Goal: Information Seeking & Learning: Learn about a topic

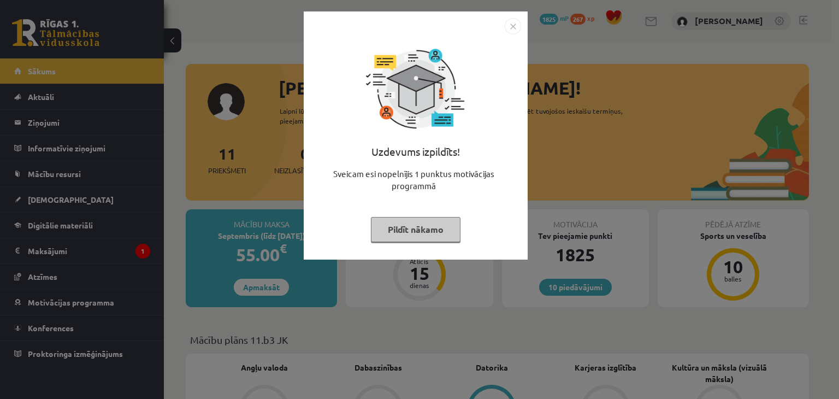
click at [513, 27] on img "Close" at bounding box center [513, 26] width 16 height 16
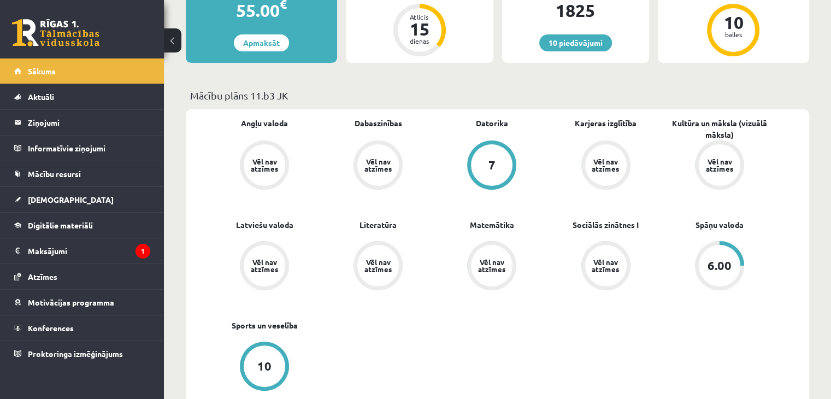
scroll to position [273, 0]
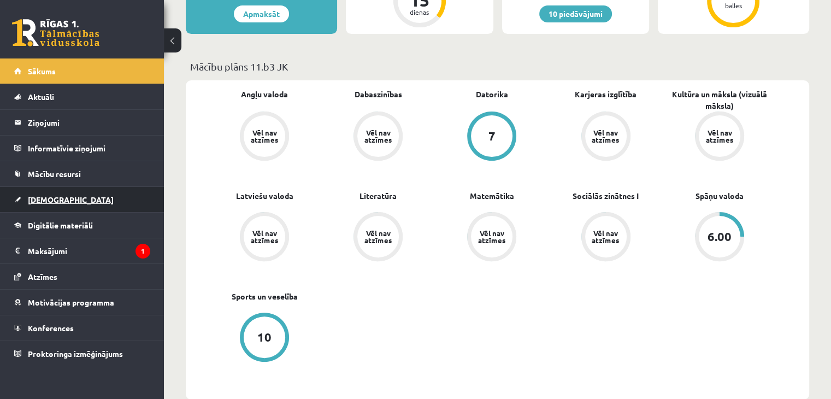
click at [29, 193] on link "[DEMOGRAPHIC_DATA]" at bounding box center [82, 199] width 136 height 25
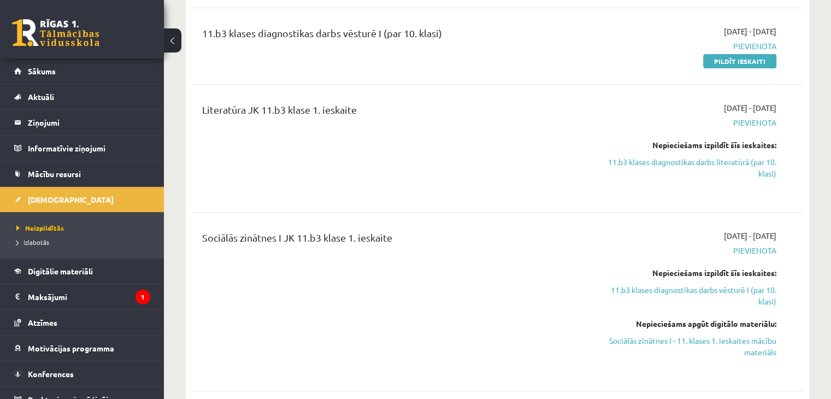
scroll to position [382, 0]
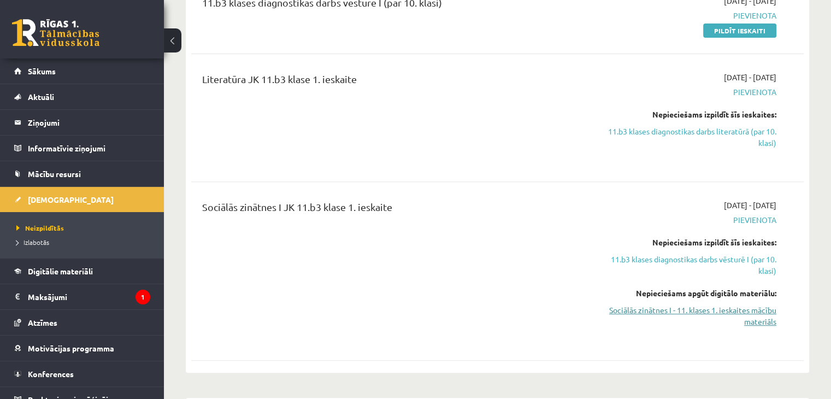
click at [744, 313] on link "Sociālās zinātnes I - 11. klases 1. ieskaites mācību materiāls" at bounding box center [686, 315] width 180 height 23
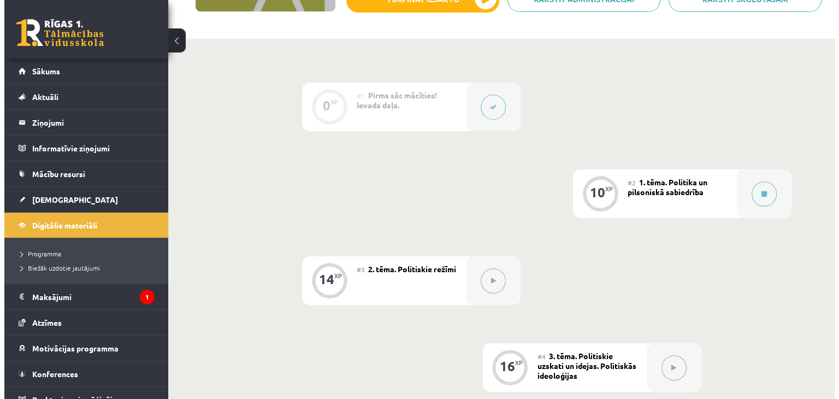
scroll to position [164, 0]
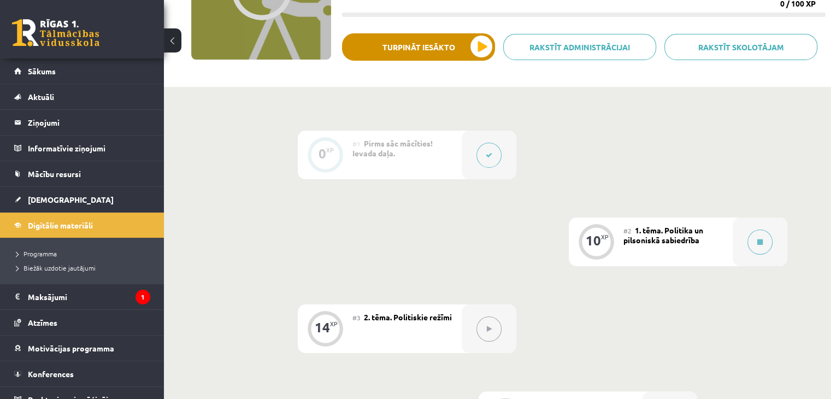
drag, startPoint x: 443, startPoint y: 27, endPoint x: 443, endPoint y: 33, distance: 6.6
click at [443, 30] on div "Sociālās zinātnes i - 11. klases 1. ieskaites mācību materiāls XP 100 Nepiecieš…" at bounding box center [583, 1] width 483 height 162
click at [446, 42] on button "Turpināt iesākto" at bounding box center [418, 46] width 153 height 27
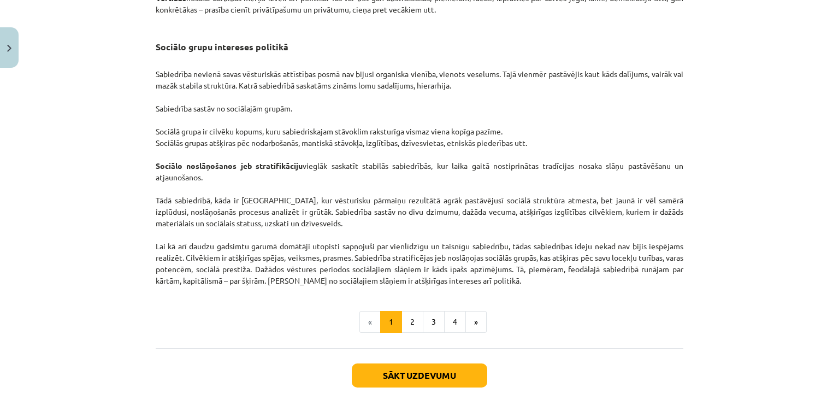
scroll to position [1607, 0]
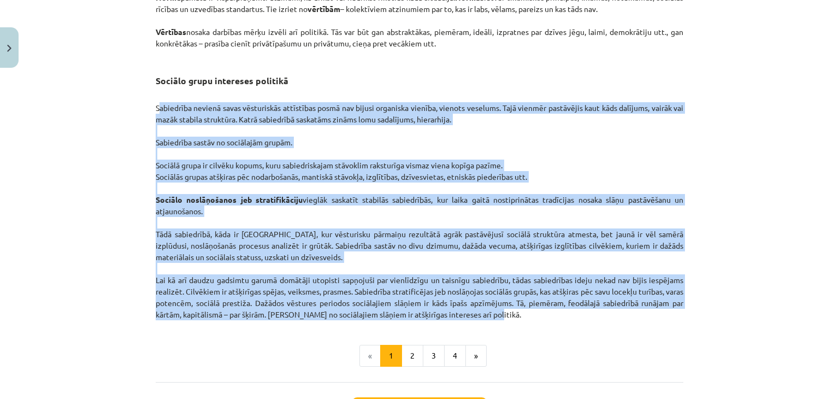
drag, startPoint x: 139, startPoint y: 112, endPoint x: 500, endPoint y: 309, distance: 410.9
click at [505, 320] on div "Mācību tēma: Sociālās zinātnes i - 11. klases 1. ieskaites mācību materiāls #2 …" at bounding box center [419, 199] width 839 height 399
copy p "Loremipsum dolorsi ametc adipiscinge seddoeiusm tempo inc utlabo etdolorem aliq…"
click at [392, 194] on p "Sabiedrība nevienā savas vēsturiskās attīstības posmā nav bijusi organiska vien…" at bounding box center [420, 205] width 528 height 229
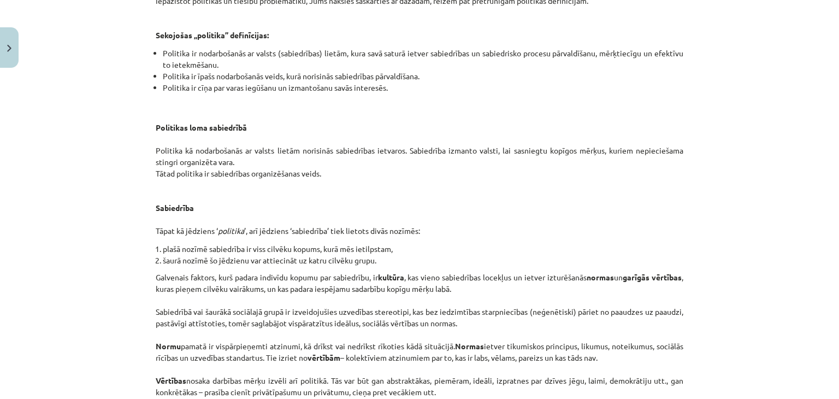
drag, startPoint x: 718, startPoint y: 194, endPoint x: 734, endPoint y: 203, distance: 17.8
click at [723, 195] on div "Mācību tēma: Sociālās zinātnes i - 11. klases 1. ieskaites mācību materiāls #2 …" at bounding box center [419, 199] width 839 height 399
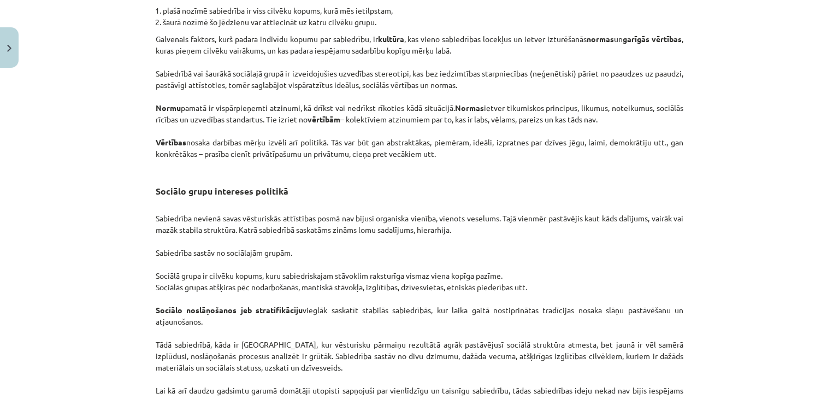
scroll to position [1709, 0]
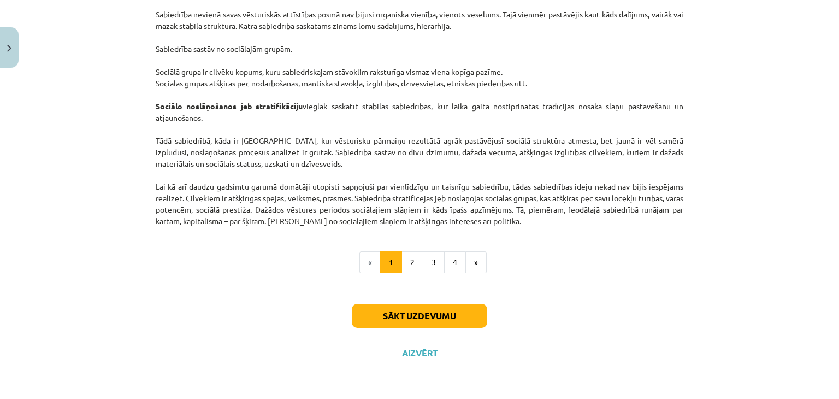
drag, startPoint x: 730, startPoint y: 303, endPoint x: 679, endPoint y: 291, distance: 52.7
click at [730, 303] on div "Mācību tēma: Sociālās zinātnes i - 11. klases 1. ieskaites mācību materiāls #2 …" at bounding box center [419, 199] width 839 height 399
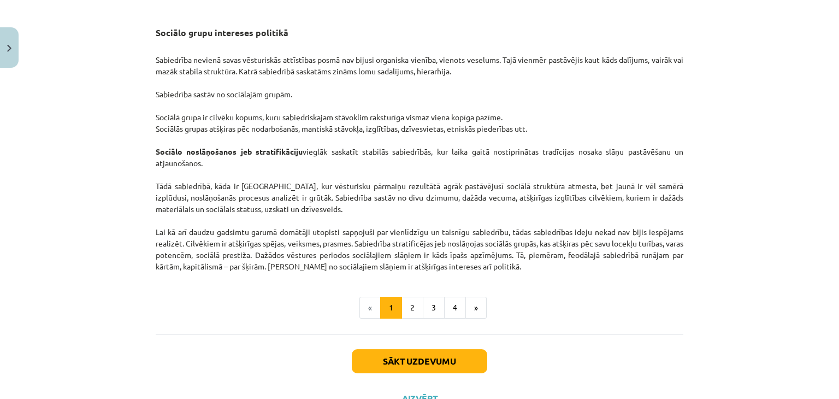
scroll to position [1600, 0]
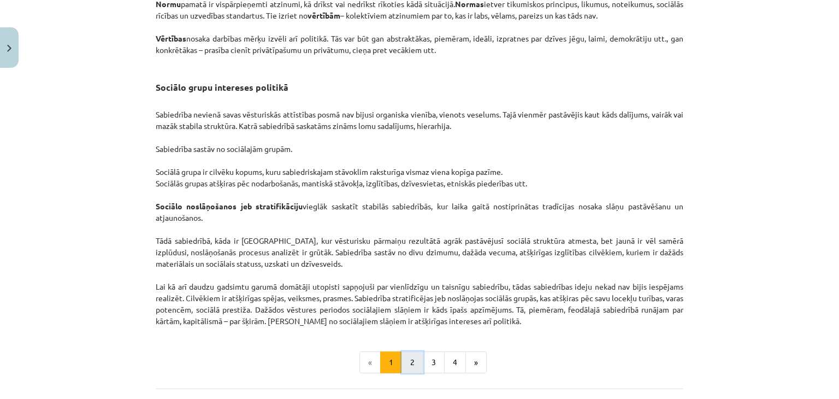
click at [405, 372] on button "2" at bounding box center [412, 362] width 22 height 22
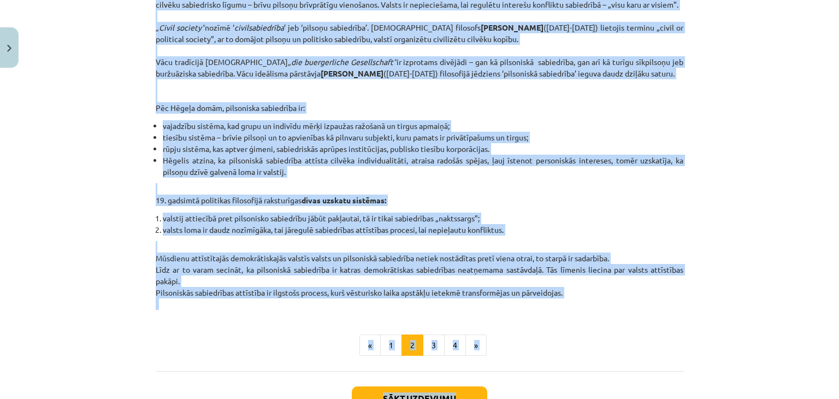
scroll to position [374, 0]
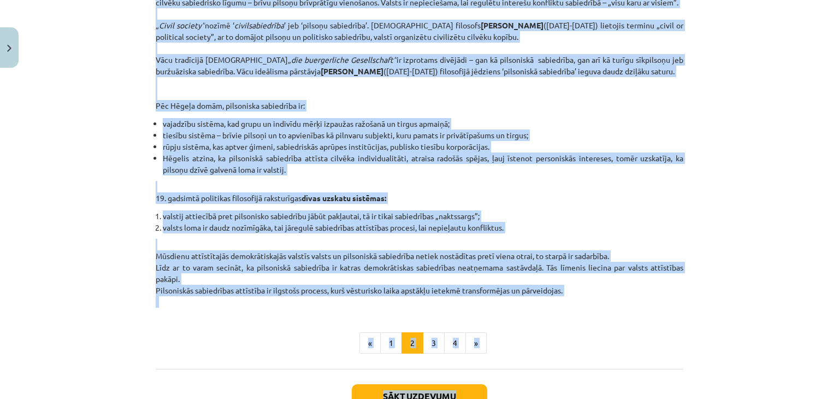
drag, startPoint x: 151, startPoint y: 164, endPoint x: 643, endPoint y: 291, distance: 508.3
click at [638, 302] on div "10 XP Saņemsi Sarežģīts 611 pilda Apraksts Uzdevums Palīdzība Intereses un vērt…" at bounding box center [419, 75] width 541 height 753
copy div "Lo ips dolorsitamet, consect adipisci elitse do eiusmod temporinc utlabore. Etd…"
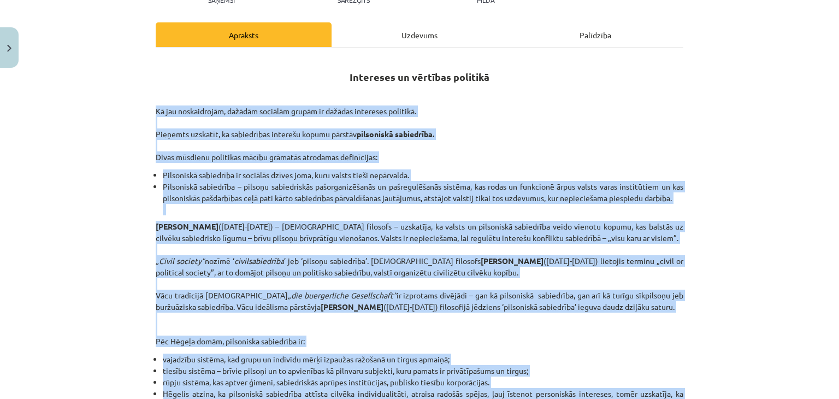
scroll to position [137, 0]
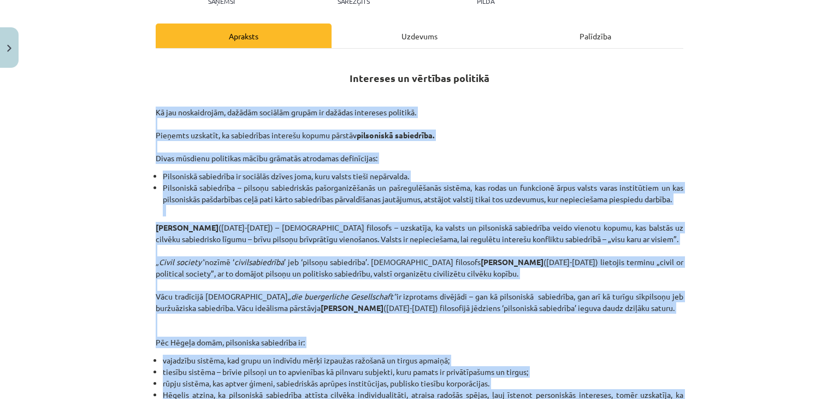
drag, startPoint x: 506, startPoint y: 127, endPoint x: 501, endPoint y: 123, distance: 6.2
click at [507, 127] on p "Kā jau noskaidrojām, dažādām sociālām grupām ir dažādas intereses politikā. Pie…" at bounding box center [420, 135] width 528 height 57
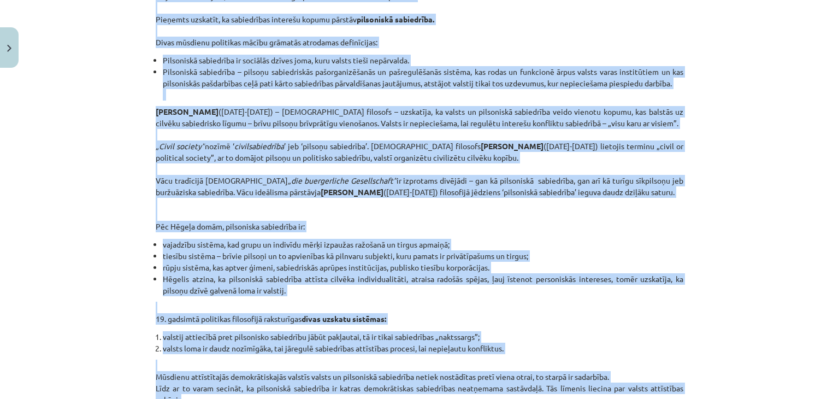
scroll to position [192, 0]
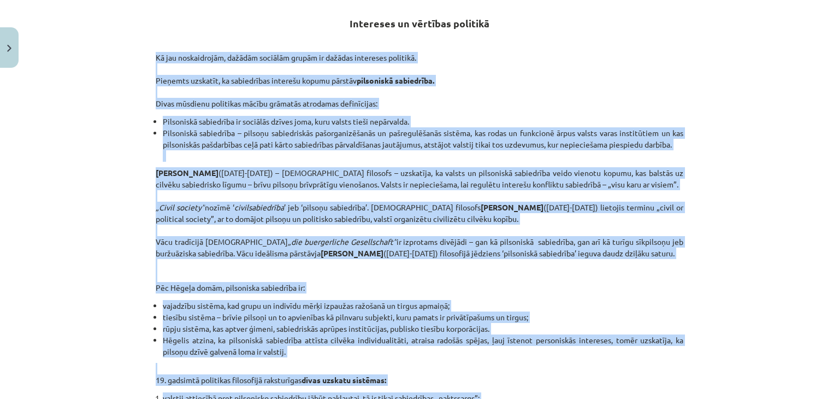
click at [168, 163] on div "Intereses un vērtības politikā Kā jau noskaidrojām, dažādām sociālām grupām ir …" at bounding box center [420, 247] width 528 height 486
click at [297, 147] on li "Pilsoniskā sabiedrība – pilsoņu sabiedriskās pašorganizēšanās un pašregulēšanās…" at bounding box center [423, 144] width 520 height 34
click at [305, 131] on li "Pilsoniskā sabiedrība – pilsoņu sabiedriskās pašorganizēšanās un pašregulēšanās…" at bounding box center [423, 144] width 520 height 34
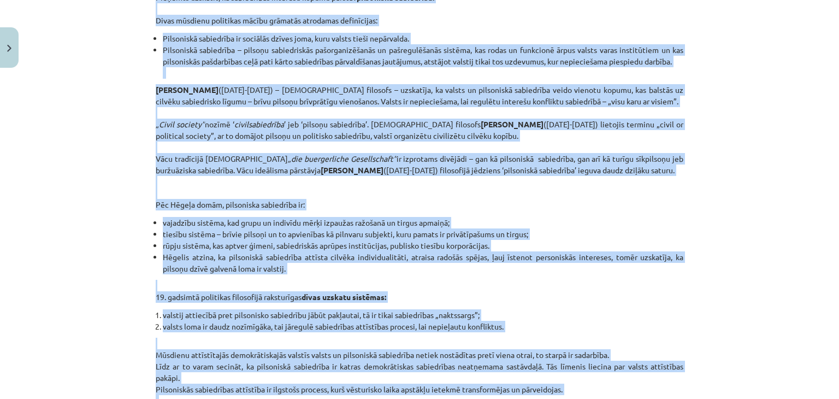
scroll to position [301, 0]
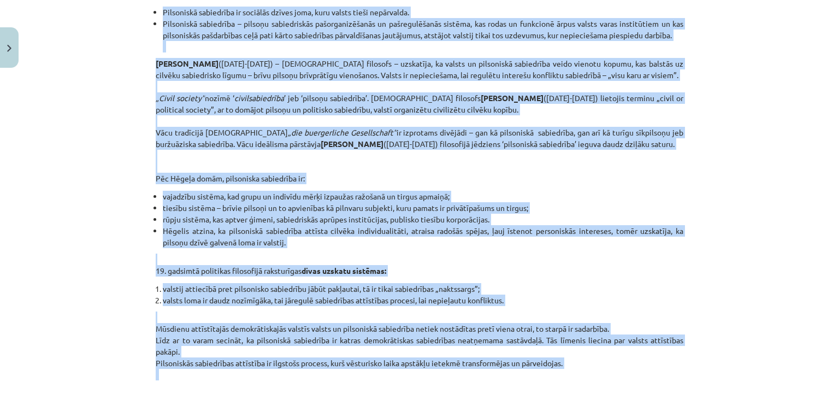
click at [371, 151] on p "[PERSON_NAME] ([DATE]-[DATE]) – [DEMOGRAPHIC_DATA] filosofs – uzskatīja, ka val…" at bounding box center [420, 121] width 528 height 126
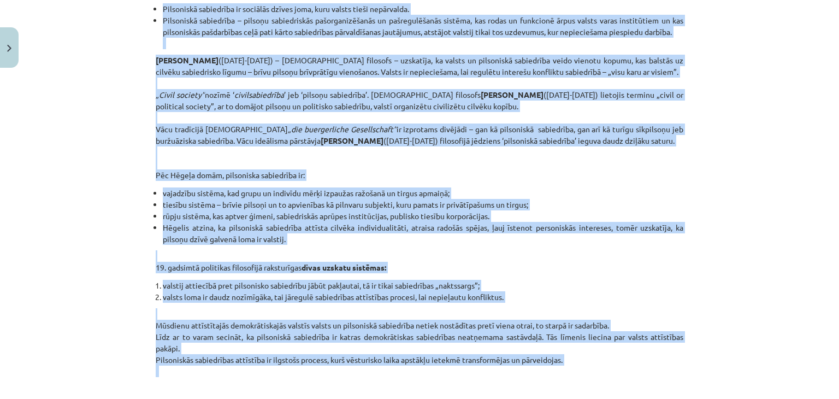
scroll to position [356, 0]
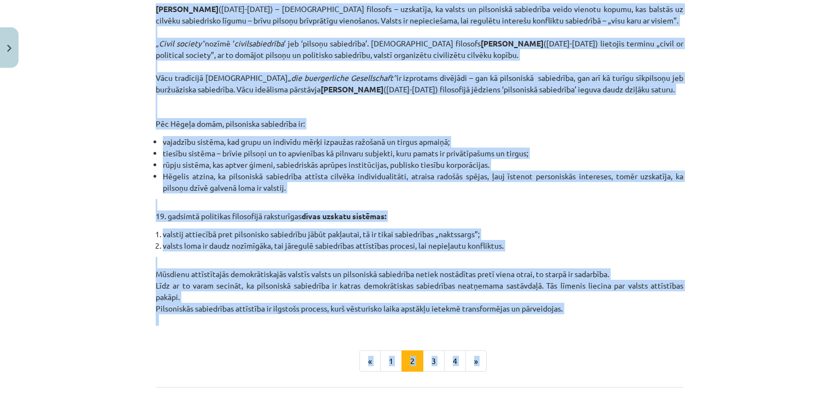
click at [177, 214] on p "19. gadsimtā politikas filosofijā raksturīgas divas uzskatu sistēmas:" at bounding box center [420, 210] width 528 height 23
click at [424, 368] on button "3" at bounding box center [434, 361] width 22 height 22
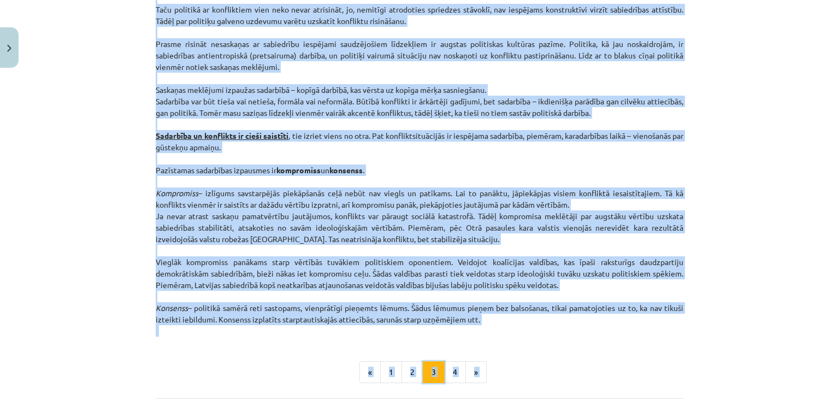
scroll to position [1342, 0]
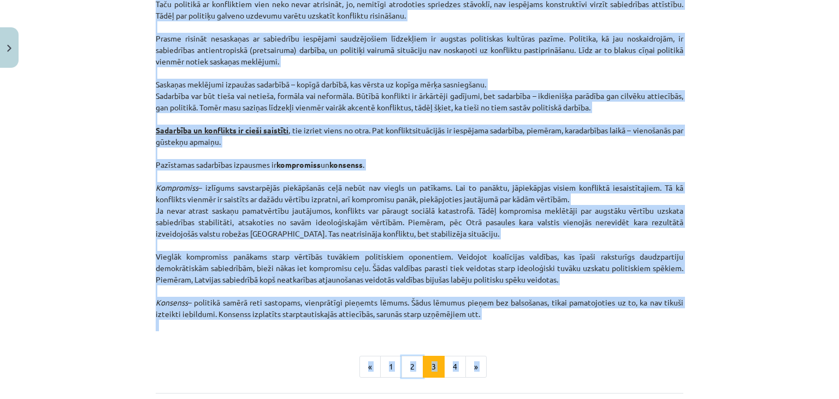
drag, startPoint x: 406, startPoint y: 359, endPoint x: 423, endPoint y: 347, distance: 20.3
click at [416, 364] on button "2" at bounding box center [412, 367] width 22 height 22
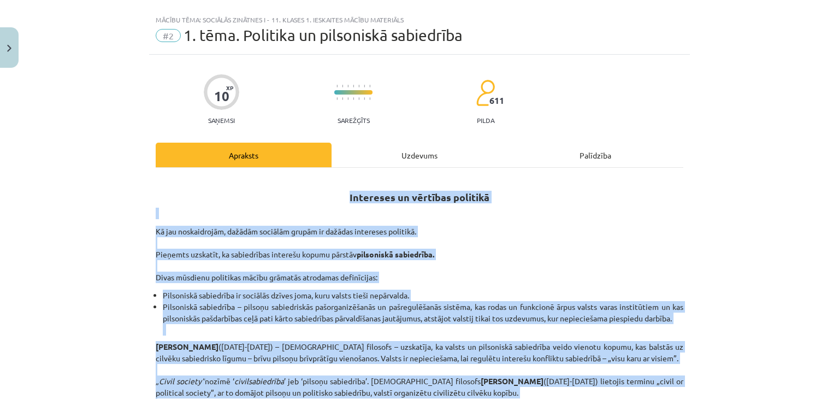
scroll to position [55, 0]
